Goal: Task Accomplishment & Management: Use online tool/utility

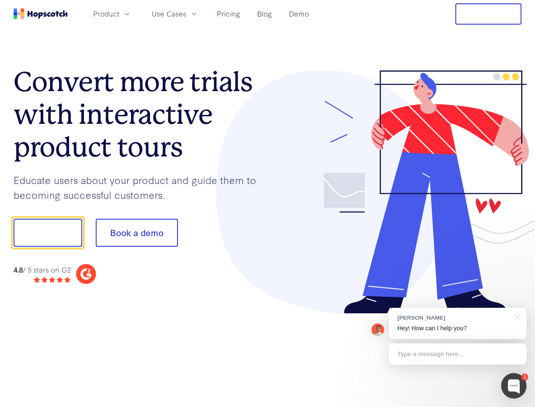
click at [268, 203] on div at bounding box center [395, 192] width 254 height 244
click at [119, 14] on span "Product" at bounding box center [106, 13] width 26 height 11
click at [186, 14] on span "Use Cases" at bounding box center [169, 13] width 35 height 11
click at [489, 14] on button "Free Trial" at bounding box center [488, 13] width 66 height 21
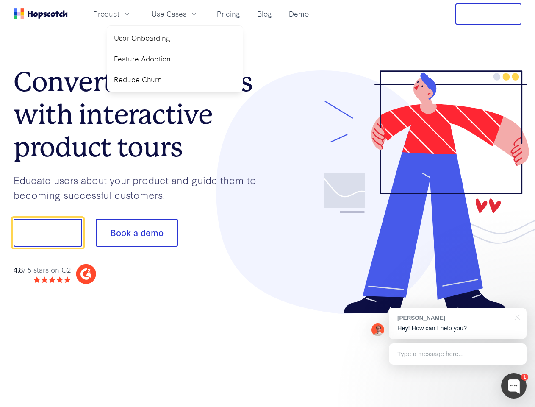
click at [47, 233] on button "Show me!" at bounding box center [48, 233] width 69 height 28
click at [136, 233] on button "Book a demo" at bounding box center [137, 233] width 82 height 28
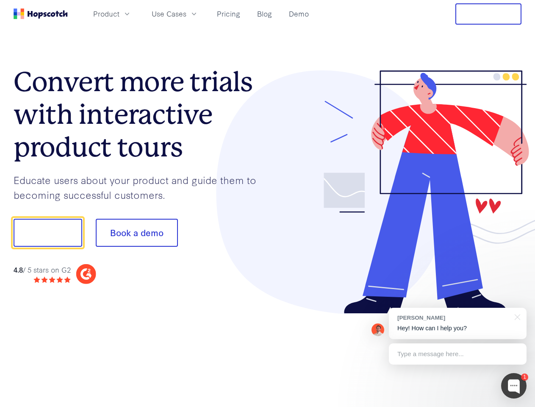
click at [514, 386] on div at bounding box center [513, 385] width 25 height 25
click at [458, 323] on div "[PERSON_NAME] Hey! How can I help you?" at bounding box center [458, 323] width 138 height 31
click at [516, 316] on div at bounding box center [447, 288] width 159 height 169
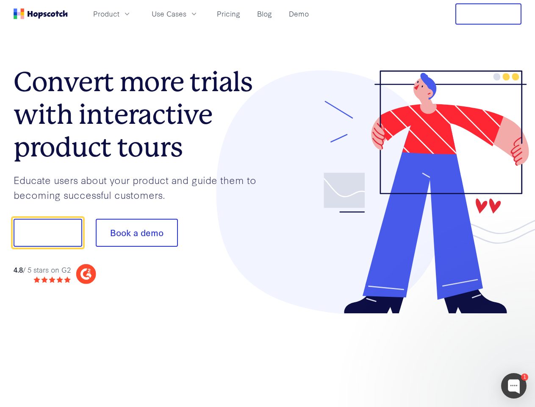
click at [458, 354] on div at bounding box center [447, 288] width 159 height 169
